Goal: Check status: Check status

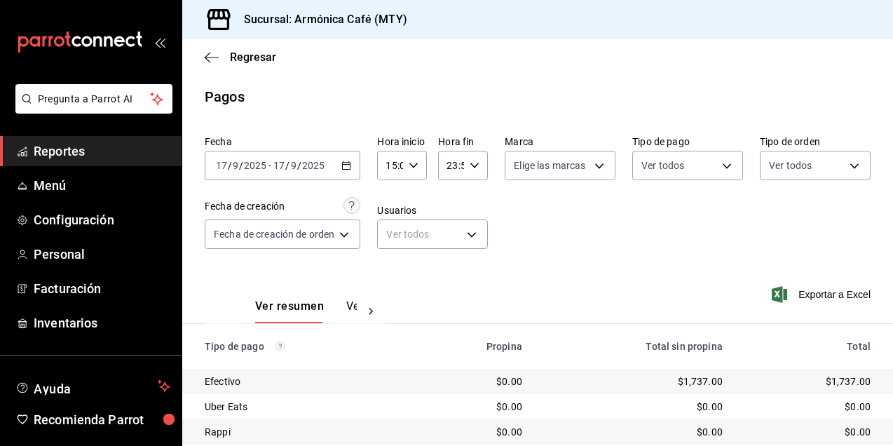
click at [258, 47] on div "Regresar" at bounding box center [537, 57] width 710 height 36
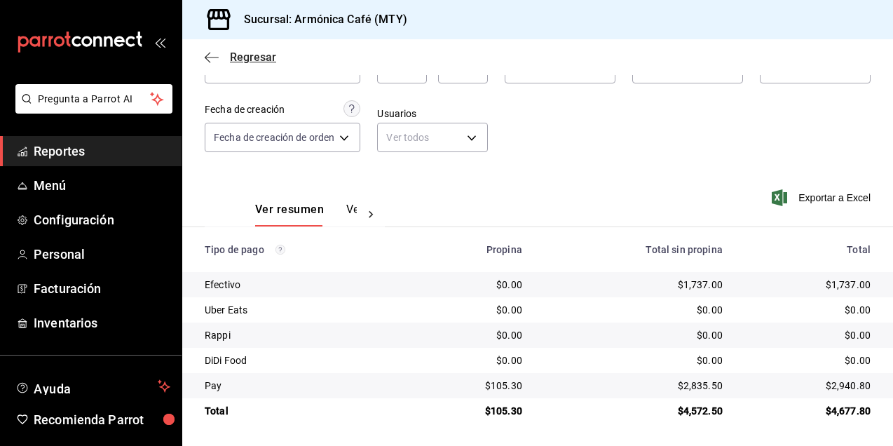
click at [256, 55] on span "Regresar" at bounding box center [253, 56] width 46 height 13
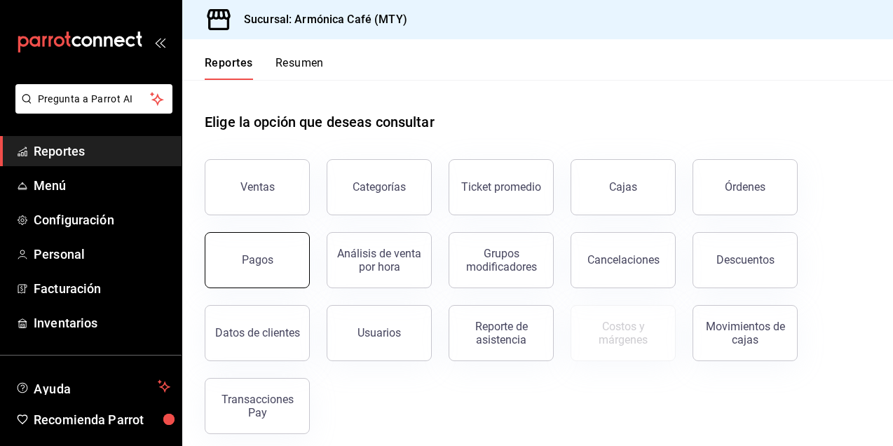
click at [284, 260] on button "Pagos" at bounding box center [257, 260] width 105 height 56
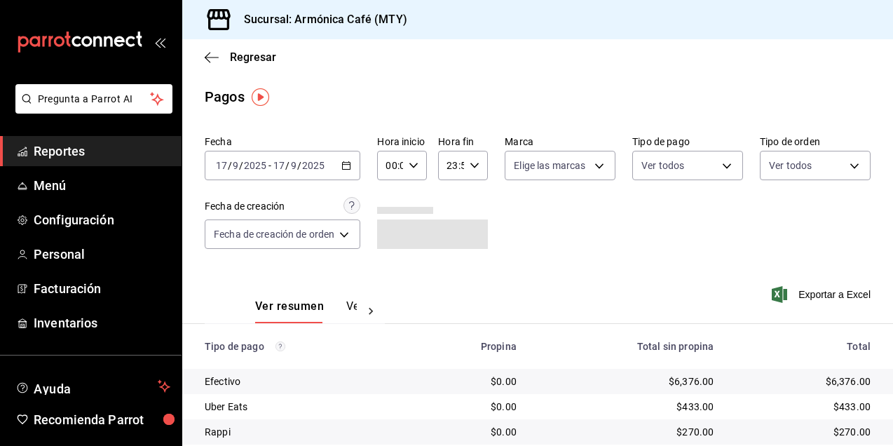
click at [352, 167] on div "[DATE] [DATE] - [DATE] [DATE]" at bounding box center [283, 165] width 156 height 29
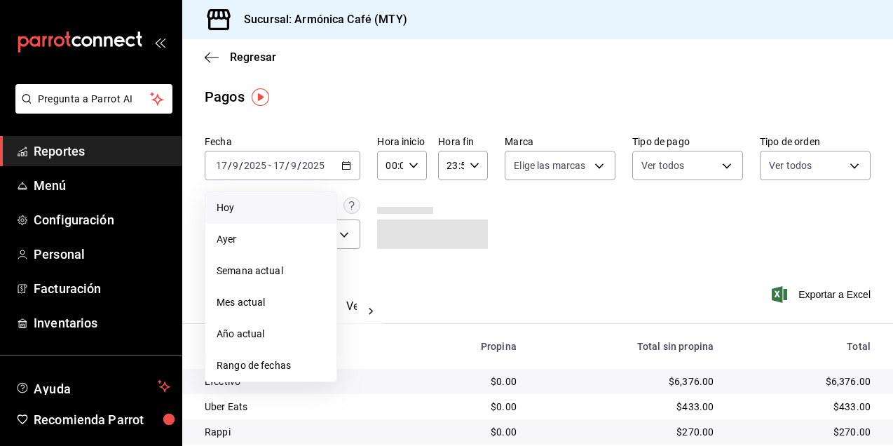
click at [270, 216] on li "Hoy" at bounding box center [270, 208] width 131 height 32
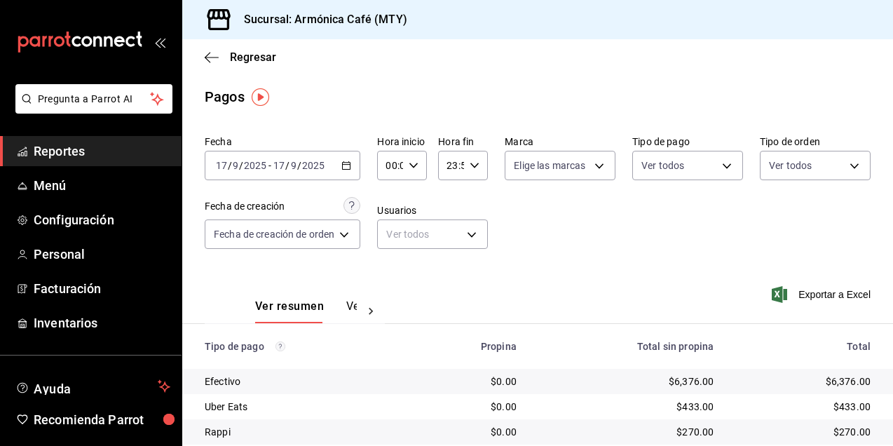
click at [421, 172] on div "00:00 Hora inicio" at bounding box center [402, 165] width 50 height 29
click at [384, 285] on button "15" at bounding box center [390, 285] width 19 height 28
type input "15:00"
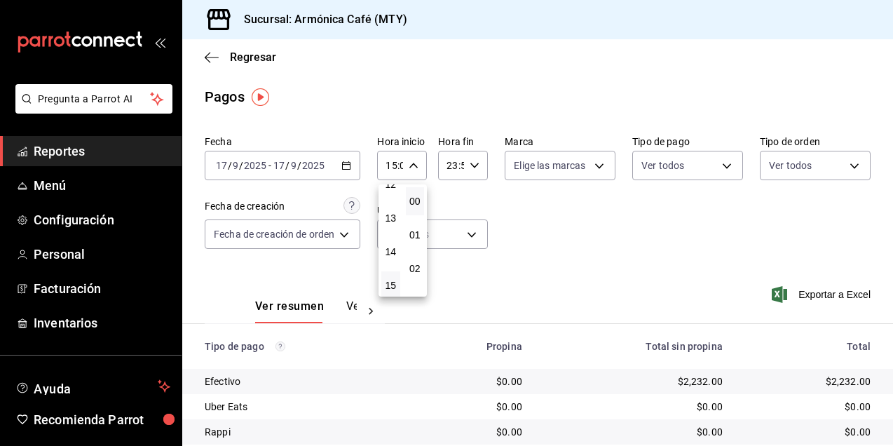
click at [575, 223] on div at bounding box center [446, 223] width 893 height 446
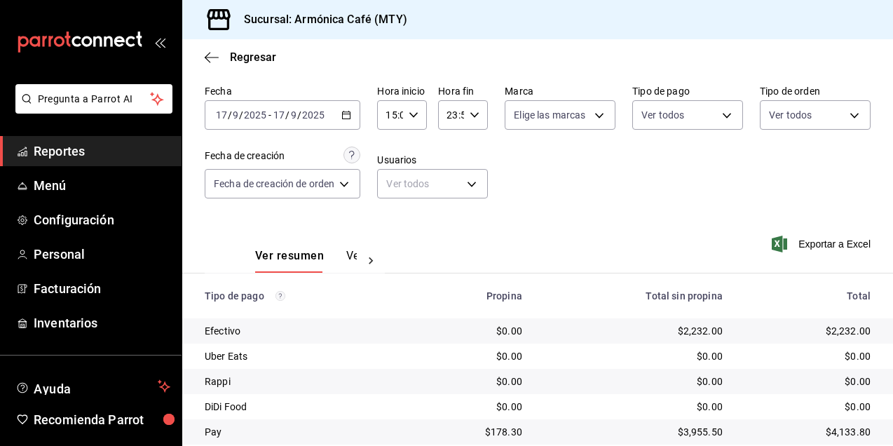
scroll to position [97, 0]
